Goal: Navigation & Orientation: Find specific page/section

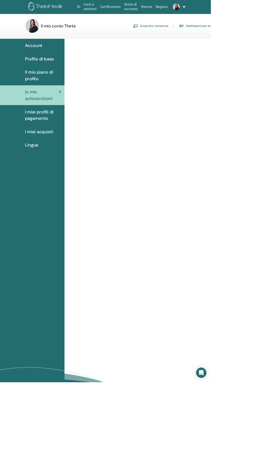
click at [36, 74] on span "Profilo di base" at bounding box center [49, 72] width 36 height 8
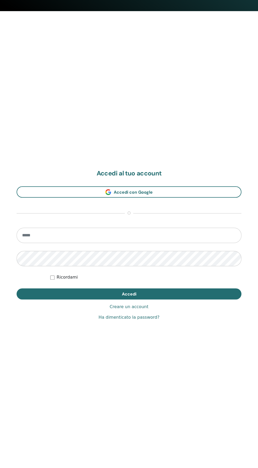
scroll to position [458, 0]
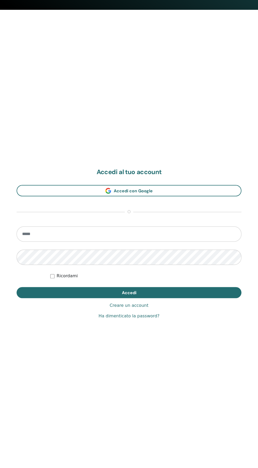
click at [212, 231] on input "email" at bounding box center [129, 233] width 225 height 15
type input "**********"
click at [17, 287] on button "Accedi" at bounding box center [129, 292] width 225 height 11
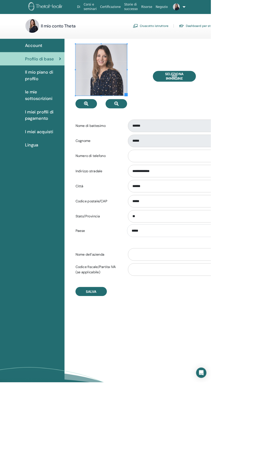
click at [29, 95] on div "Il mio piano di profilo" at bounding box center [39, 92] width 71 height 16
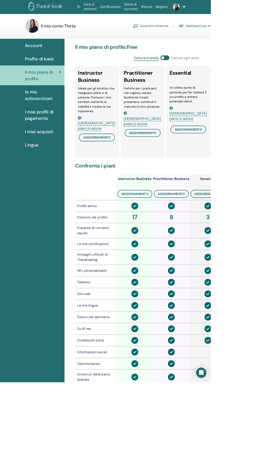
click at [28, 119] on div "le mie sottoscrizioni" at bounding box center [39, 117] width 71 height 16
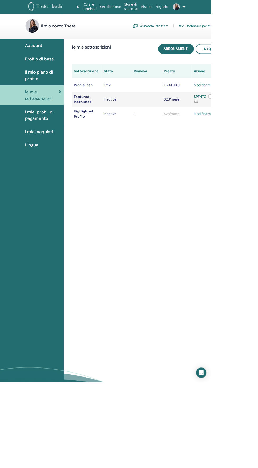
click at [28, 142] on div "I miei profili di pagamento" at bounding box center [39, 141] width 71 height 16
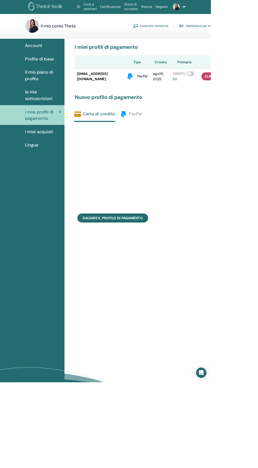
click at [28, 56] on div "Account" at bounding box center [39, 56] width 71 height 8
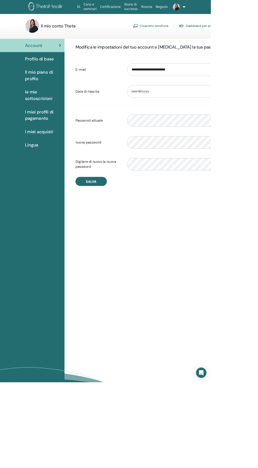
click at [57, 34] on h3 "Il mio conto Theta" at bounding box center [71, 31] width 42 height 7
click at [27, 74] on div "Profilo di base" at bounding box center [39, 72] width 71 height 8
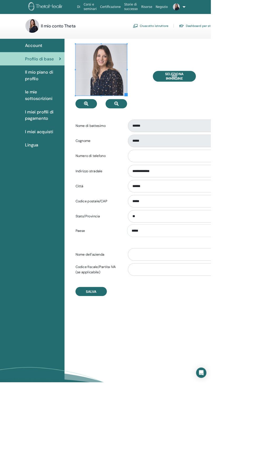
click at [37, 13] on img at bounding box center [60, 9] width 51 height 12
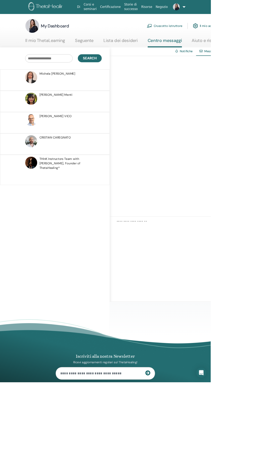
click at [41, 53] on link "Il mio ThetaLearning" at bounding box center [55, 51] width 49 height 10
